Goal: Navigation & Orientation: Find specific page/section

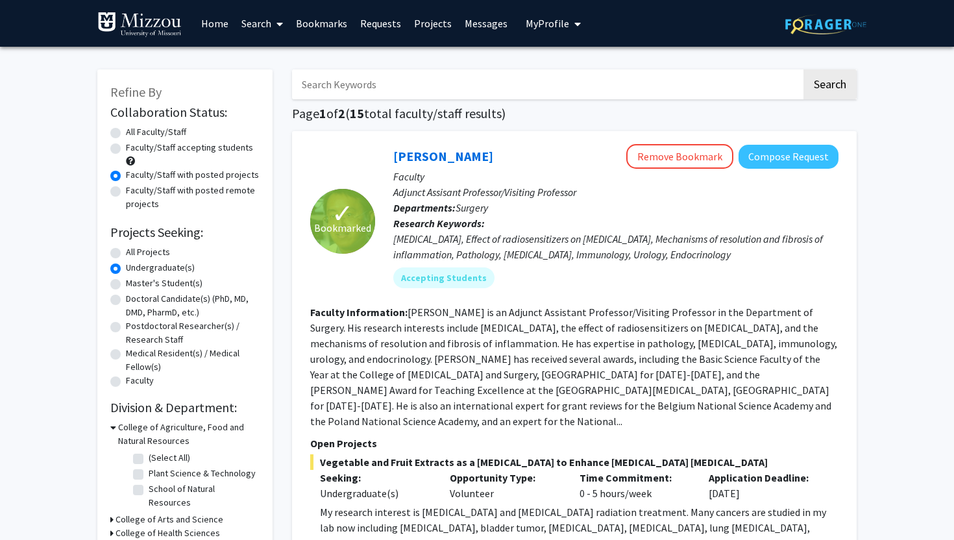
click at [532, 30] on button "My Profile" at bounding box center [553, 23] width 63 height 47
click at [485, 21] on link "Messages" at bounding box center [486, 23] width 56 height 45
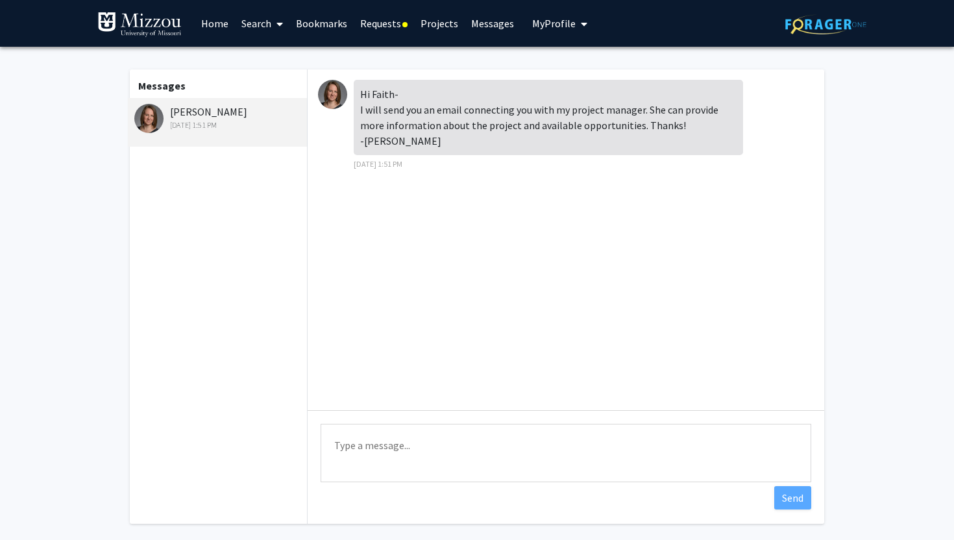
click at [376, 18] on link "Requests" at bounding box center [384, 23] width 60 height 45
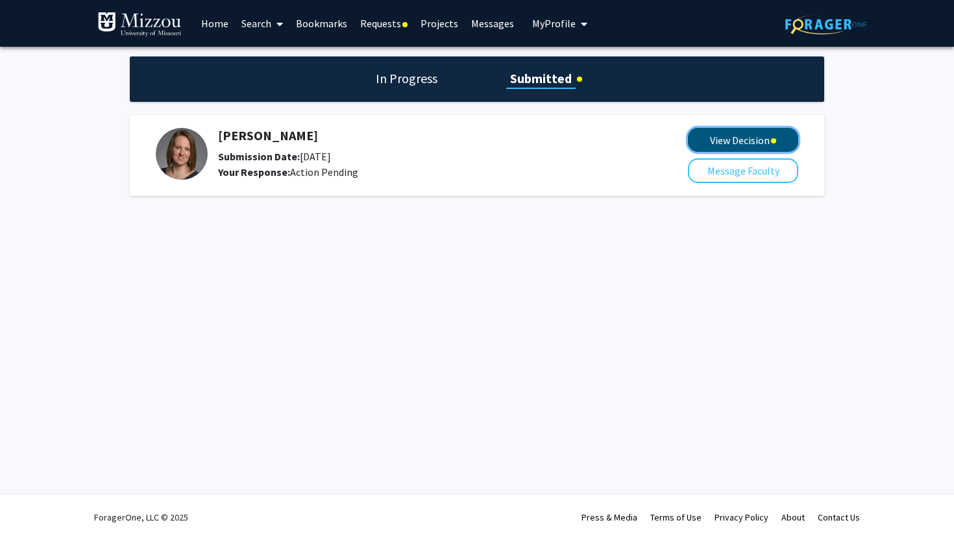
click at [711, 140] on button "View Decision" at bounding box center [743, 140] width 110 height 24
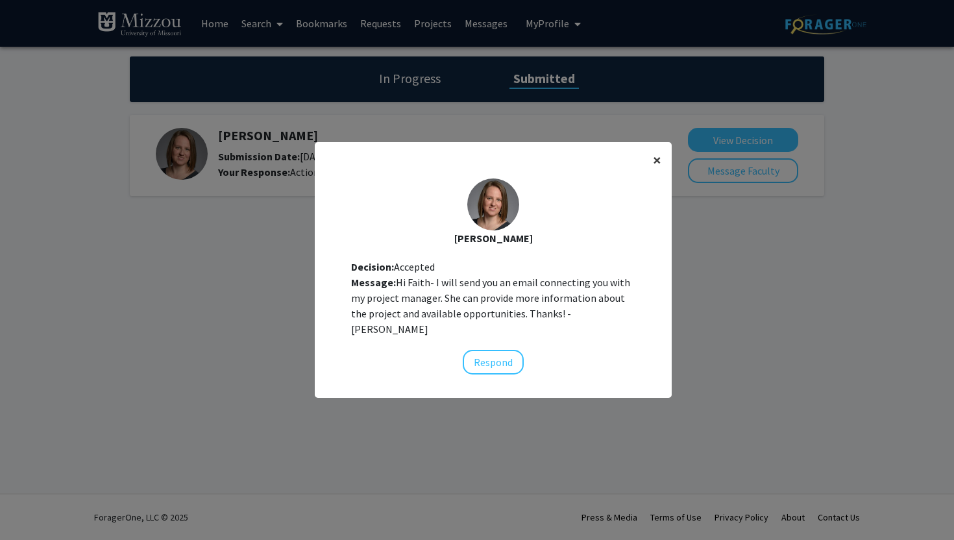
click at [659, 167] on span "×" at bounding box center [657, 160] width 8 height 20
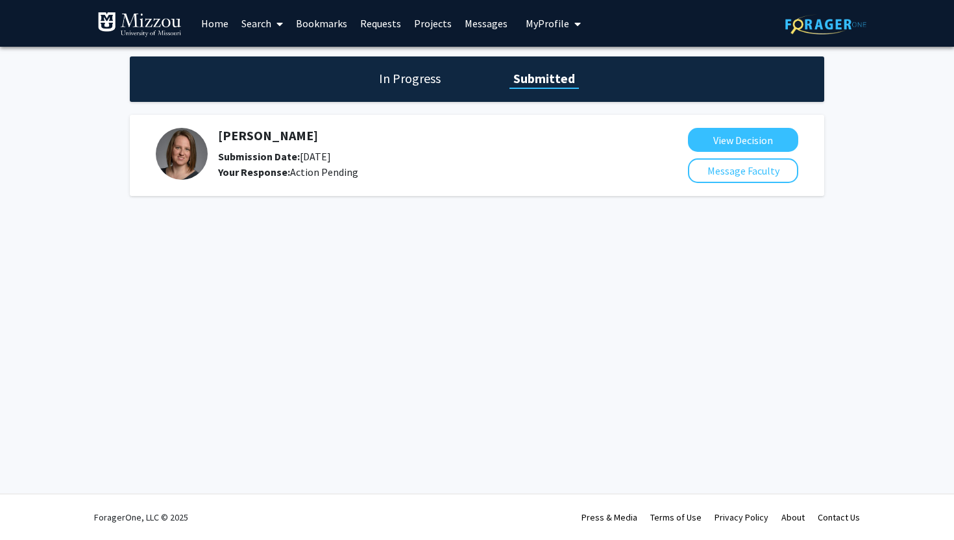
click at [379, 21] on link "Requests" at bounding box center [381, 23] width 54 height 45
click at [319, 24] on link "Bookmarks" at bounding box center [321, 23] width 64 height 45
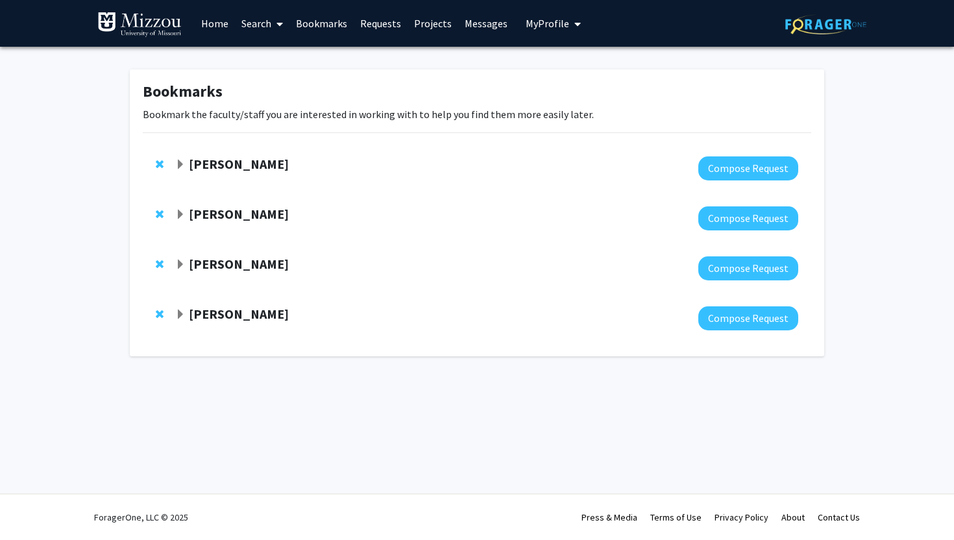
click at [541, 18] on span "My Profile" at bounding box center [547, 23] width 43 height 13
click at [567, 68] on span "View Profile" at bounding box center [606, 74] width 79 height 14
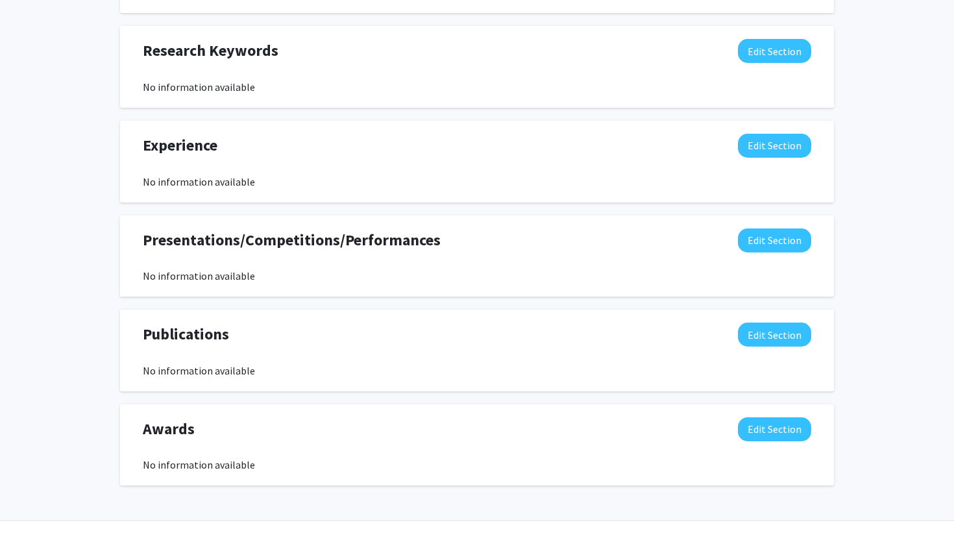
scroll to position [720, 0]
